Goal: Find specific page/section: Find specific page/section

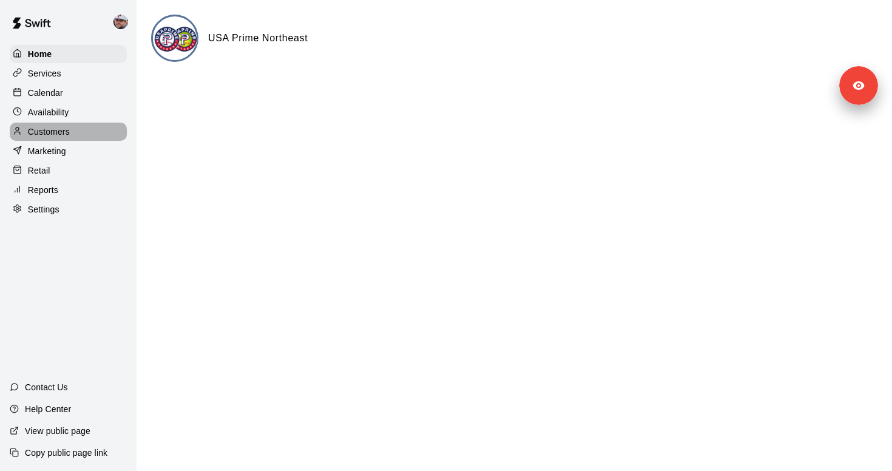
click at [93, 127] on div "Customers" at bounding box center [68, 132] width 117 height 18
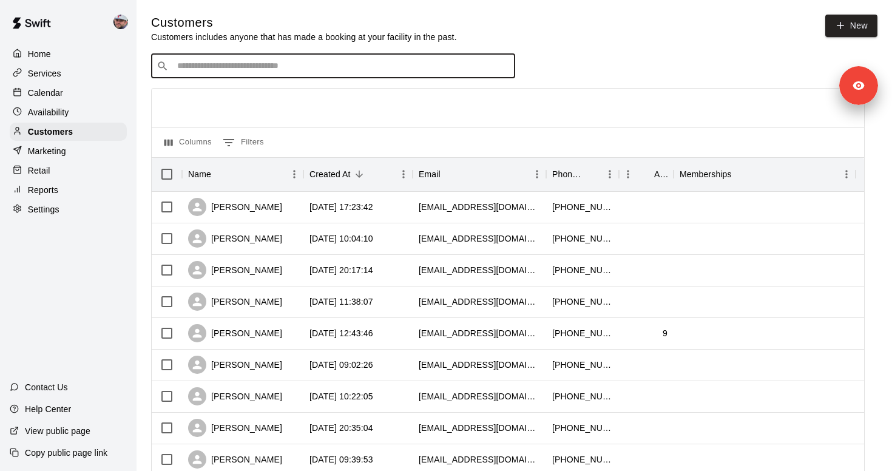
click at [268, 68] on input "Search customers by name or email" at bounding box center [342, 66] width 336 height 12
paste input "**********"
type input "**********"
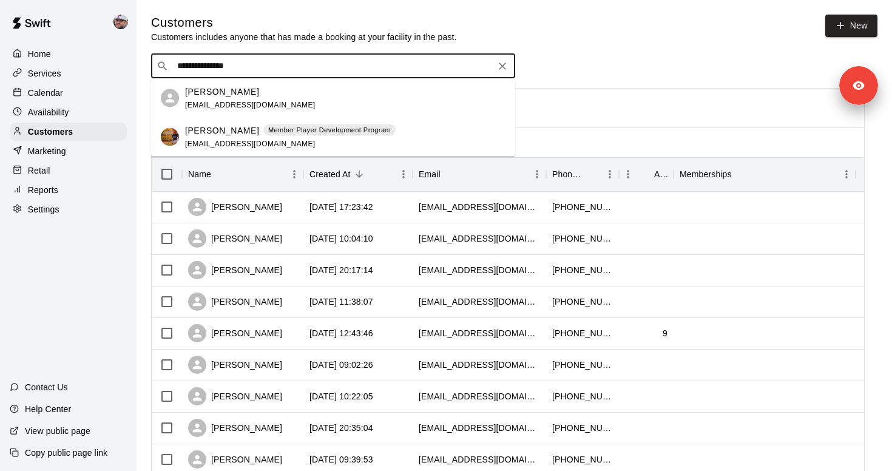
click at [236, 140] on span "[EMAIL_ADDRESS][DOMAIN_NAME]" at bounding box center [250, 143] width 130 height 8
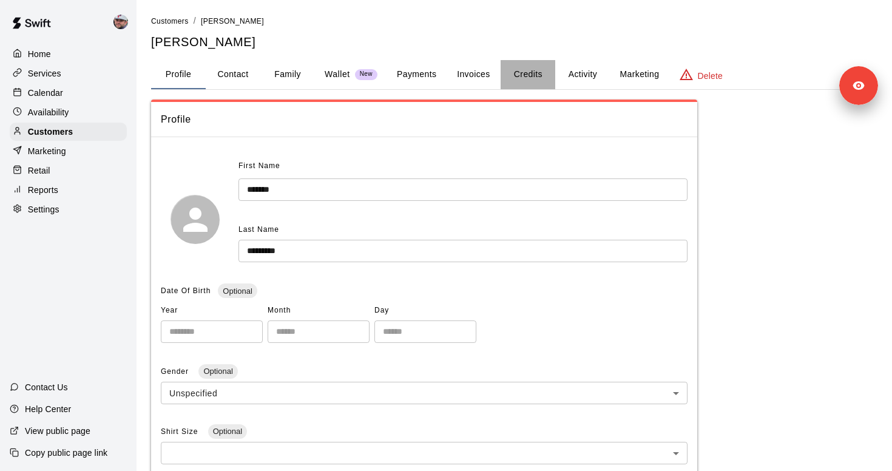
click at [531, 77] on button "Credits" at bounding box center [528, 74] width 55 height 29
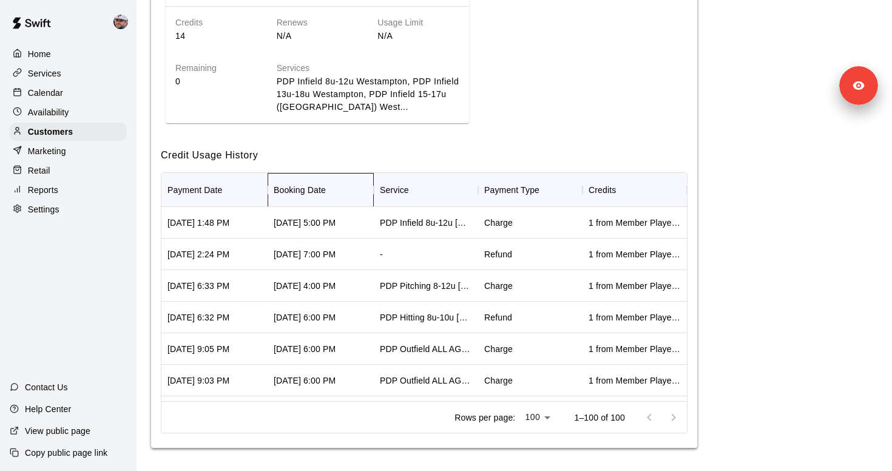
click at [314, 189] on div "Booking Date" at bounding box center [300, 190] width 52 height 34
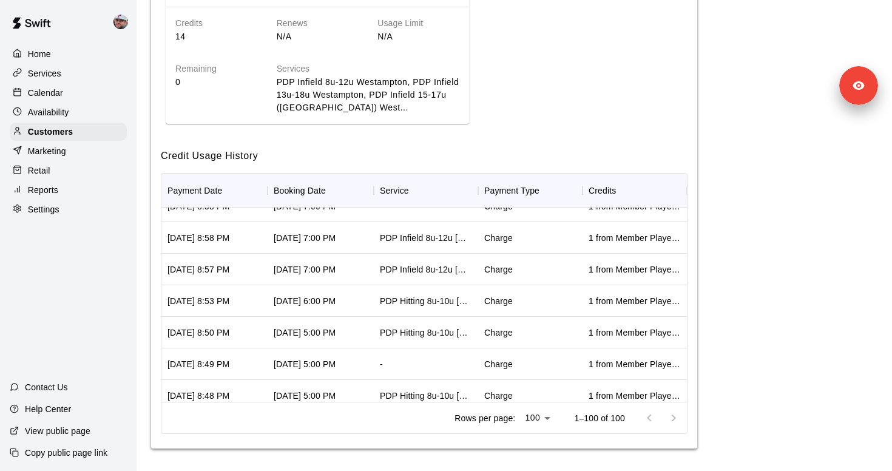
scroll to position [224, 0]
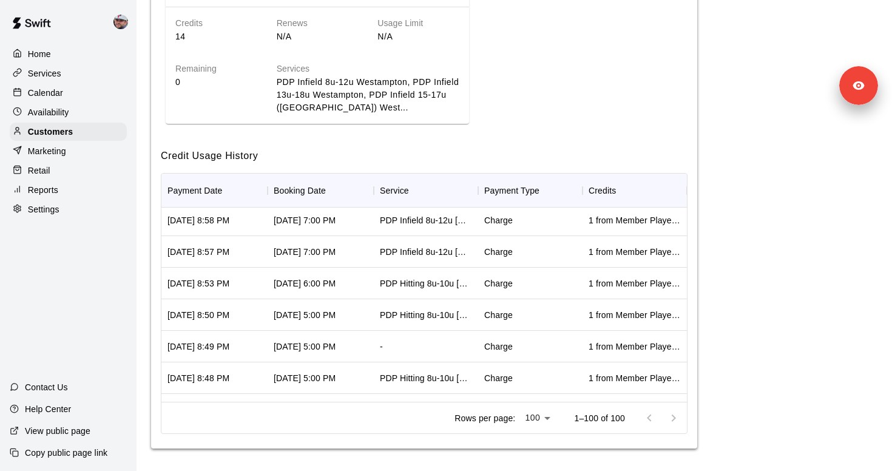
drag, startPoint x: 167, startPoint y: 346, endPoint x: 263, endPoint y: 346, distance: 96.5
click at [263, 346] on div "[DATE] 8:49 PM" at bounding box center [214, 347] width 106 height 32
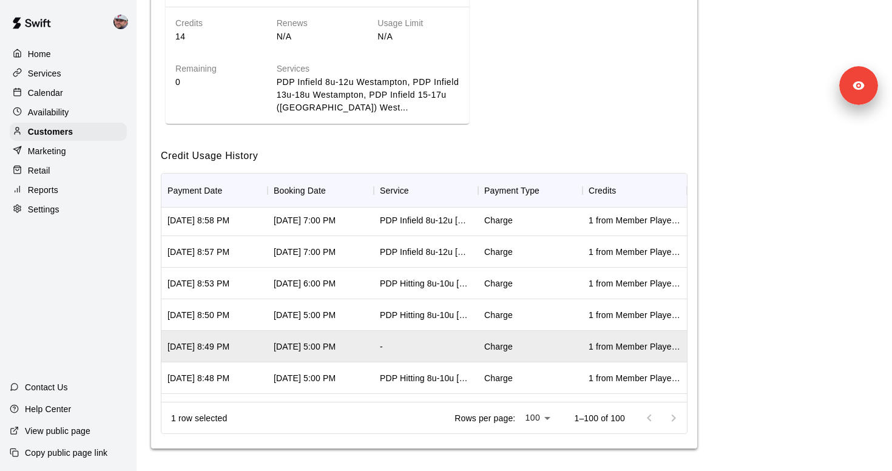
copy div "[DATE] 8:49 PM"
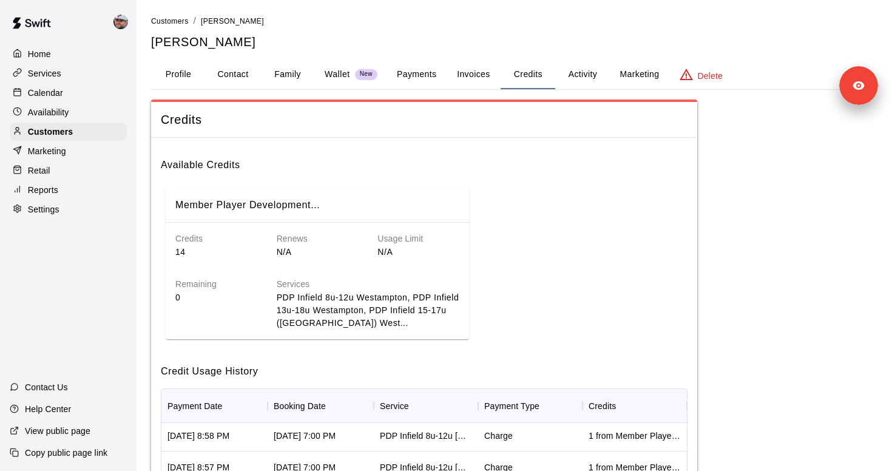
click at [421, 76] on button "Payments" at bounding box center [416, 74] width 59 height 29
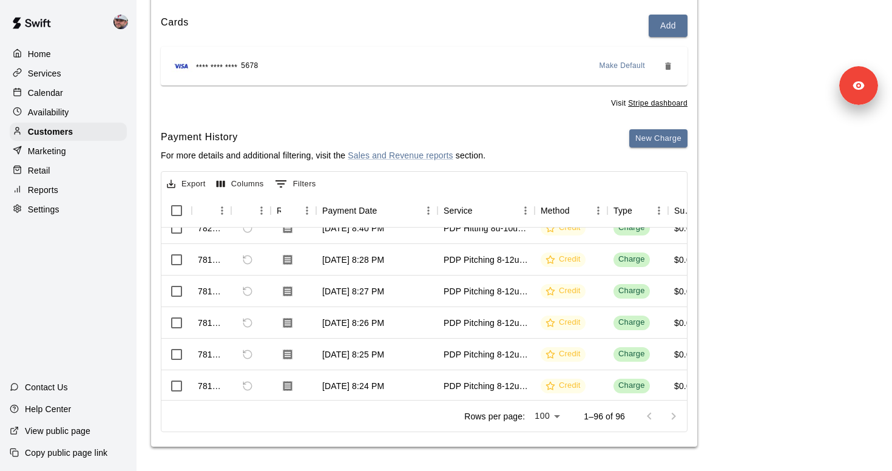
scroll to position [409, 0]
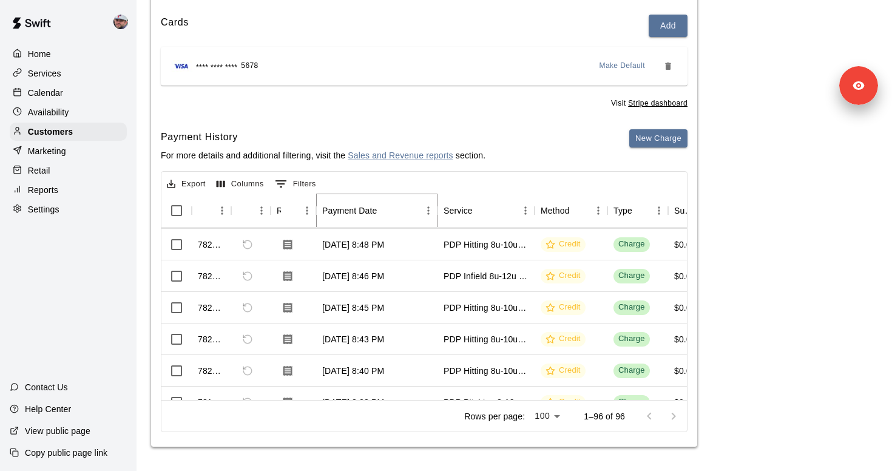
click at [382, 208] on icon "Sort" at bounding box center [385, 210] width 11 height 11
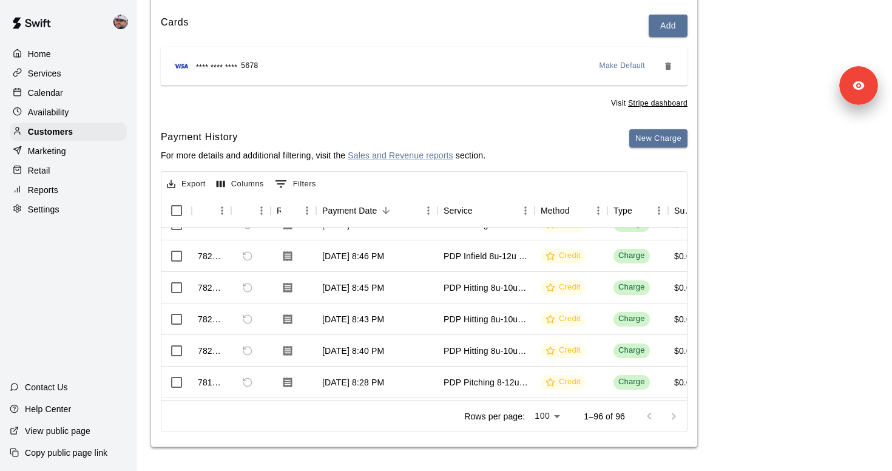
scroll to position [298, 0]
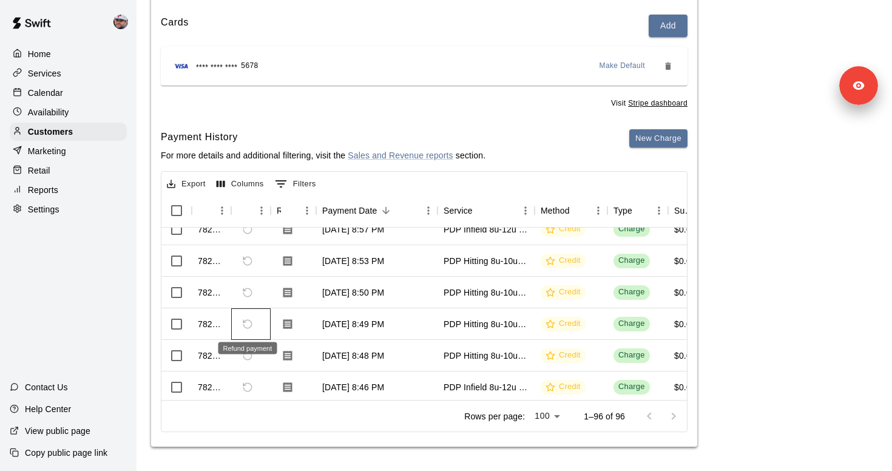
click at [245, 324] on span "Refund payment" at bounding box center [247, 324] width 21 height 21
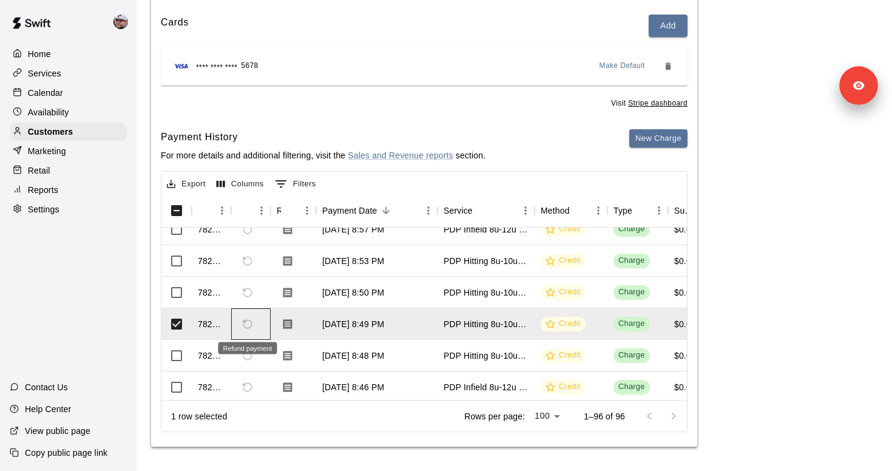
click at [245, 324] on span "Refund payment" at bounding box center [247, 324] width 21 height 21
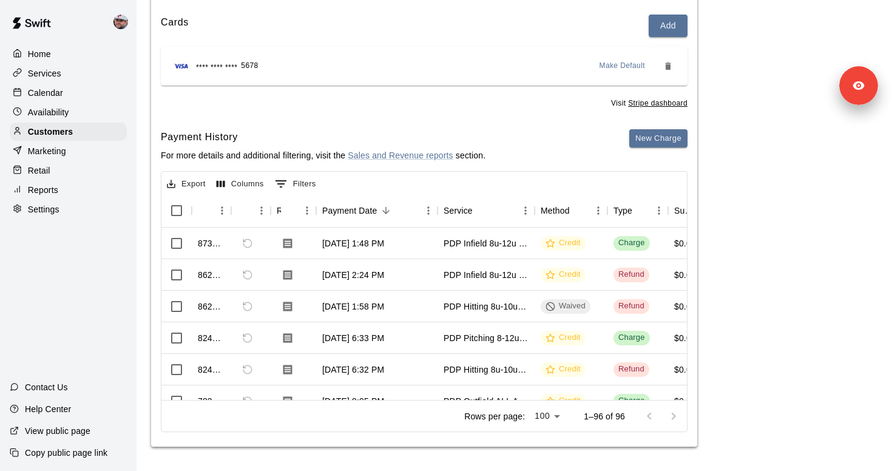
scroll to position [0, 0]
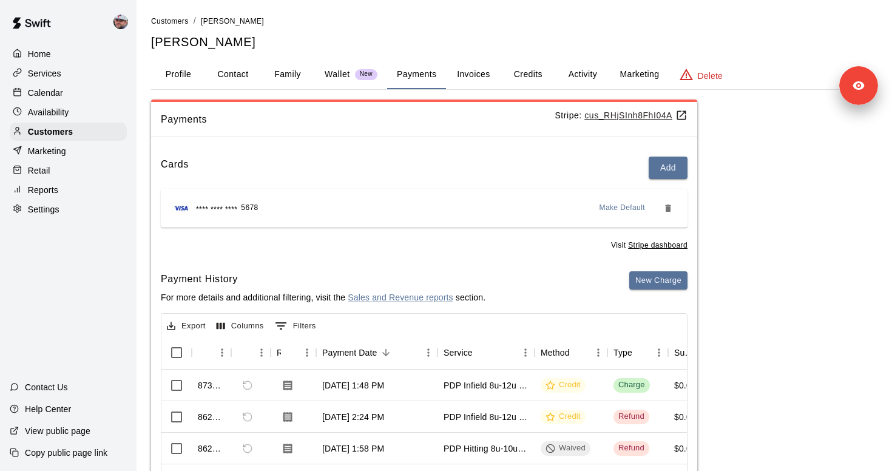
click at [524, 72] on button "Credits" at bounding box center [528, 74] width 55 height 29
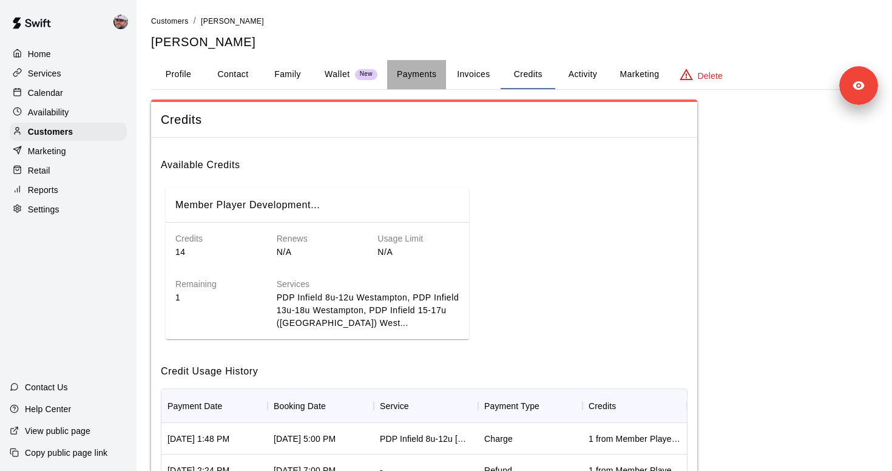
click at [421, 81] on button "Payments" at bounding box center [416, 74] width 59 height 29
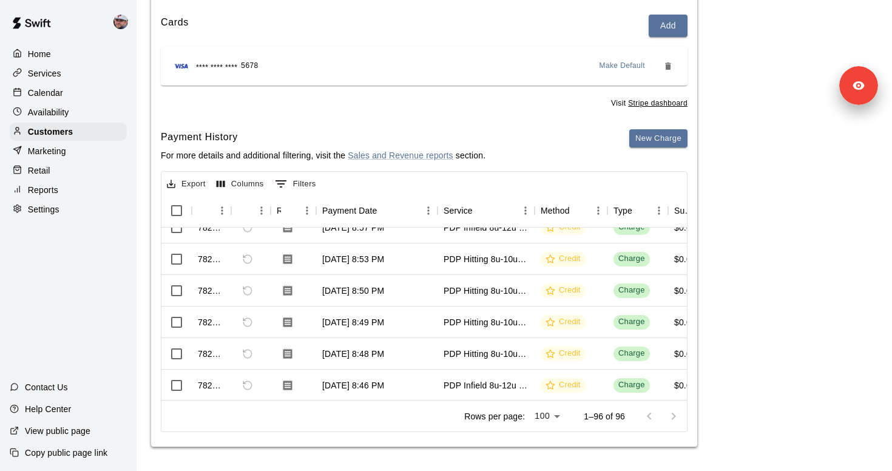
scroll to position [304, 0]
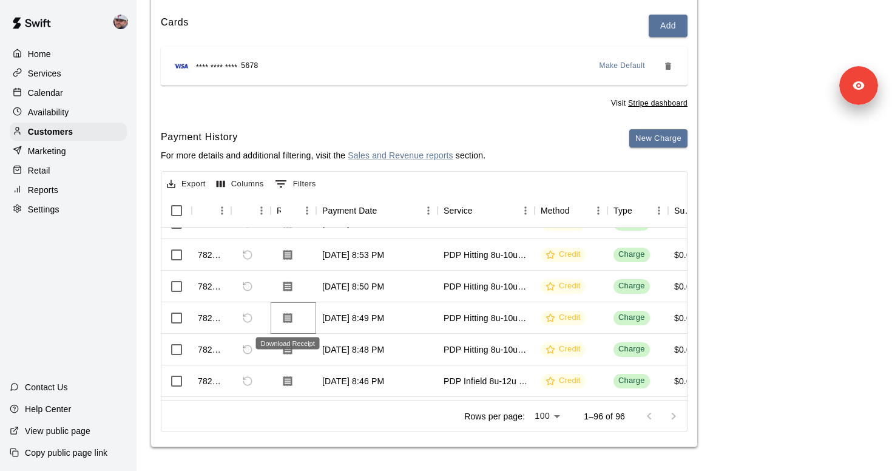
click at [289, 317] on icon "Download Receipt" at bounding box center [288, 318] width 12 height 12
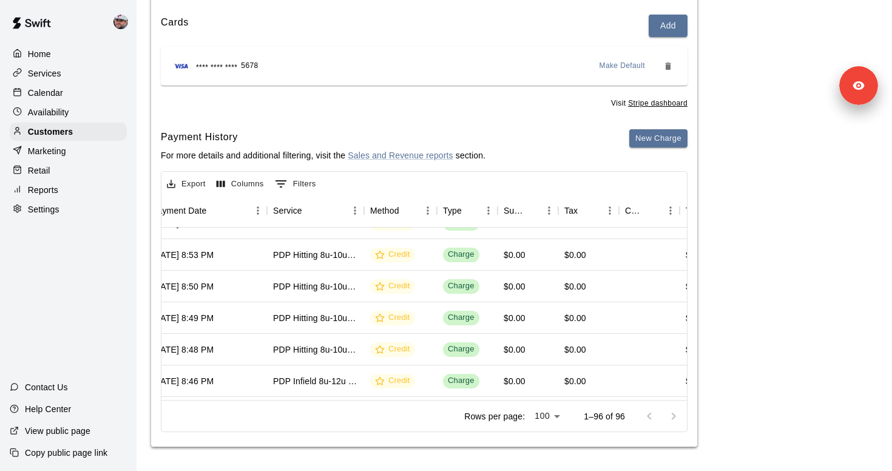
scroll to position [304, 111]
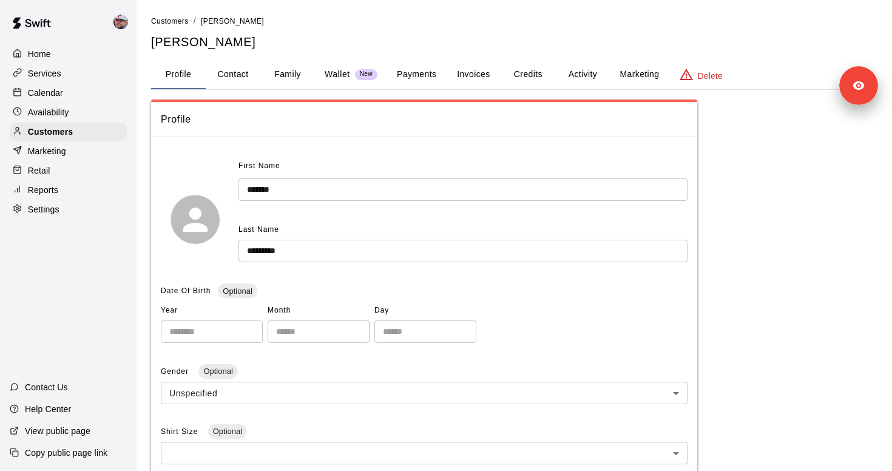
click at [422, 83] on button "Payments" at bounding box center [416, 74] width 59 height 29
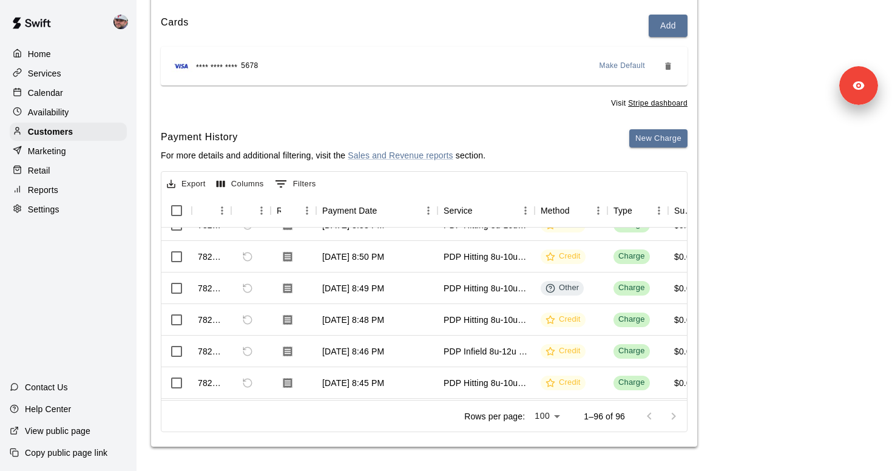
scroll to position [328, 0]
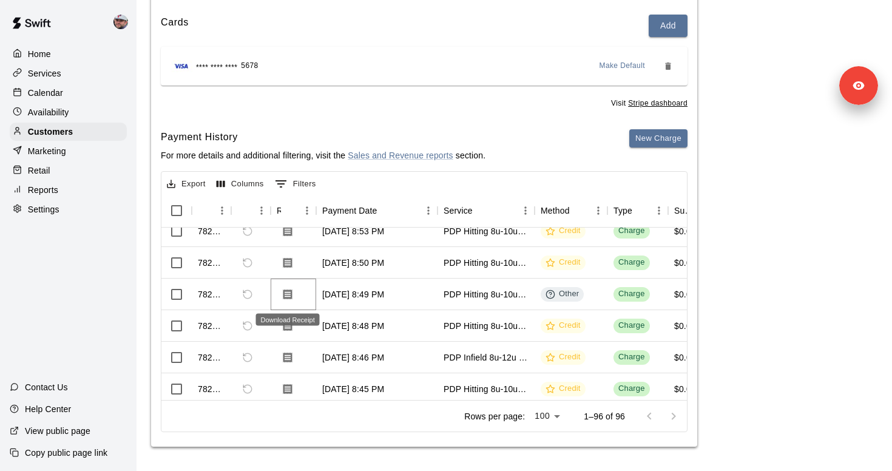
click at [289, 294] on icon "Download Receipt" at bounding box center [288, 294] width 12 height 12
